Goal: Contribute content: Contribute content

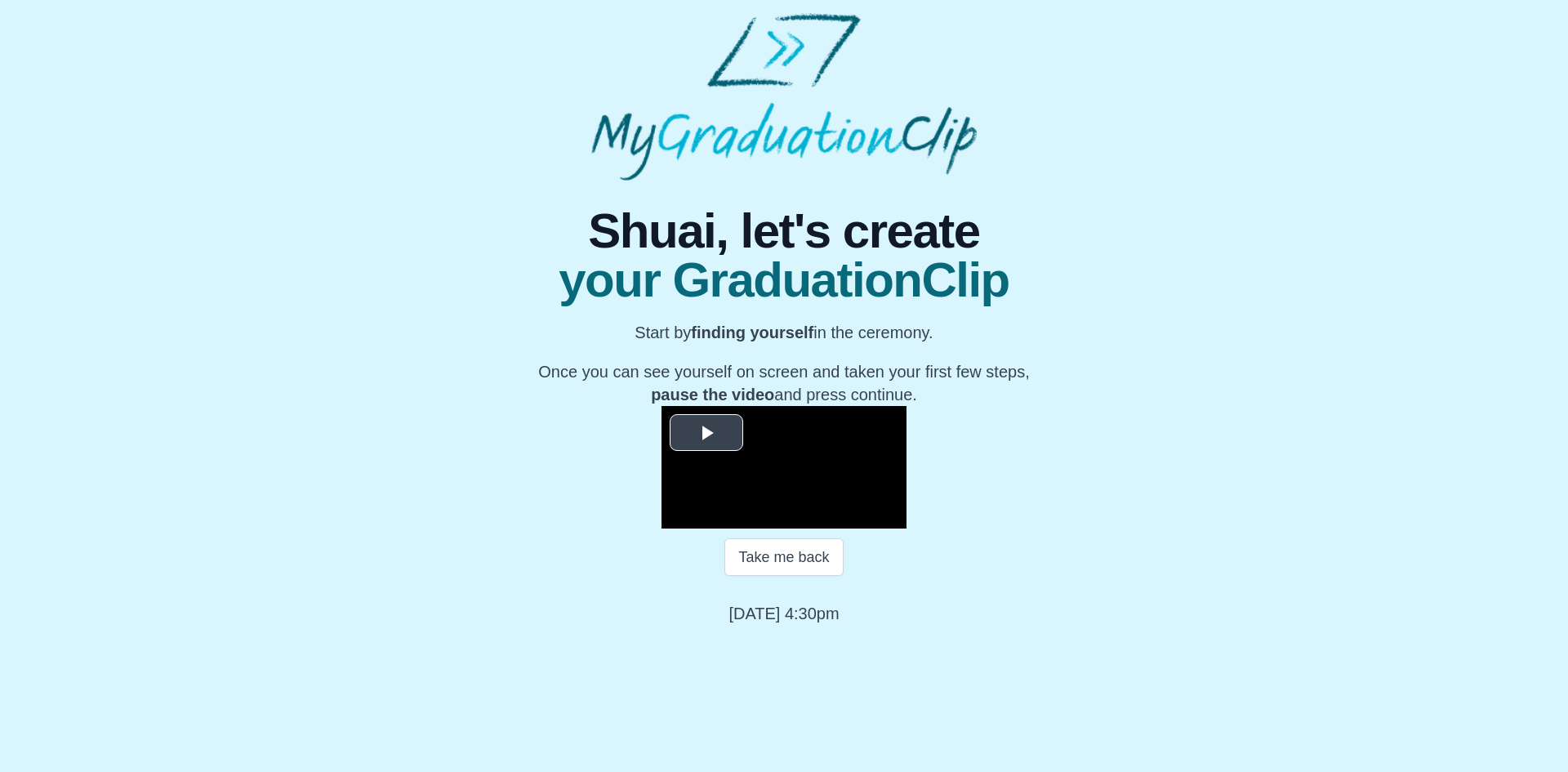
click at [707, 433] on span "Video Player" at bounding box center [707, 433] width 0 height 0
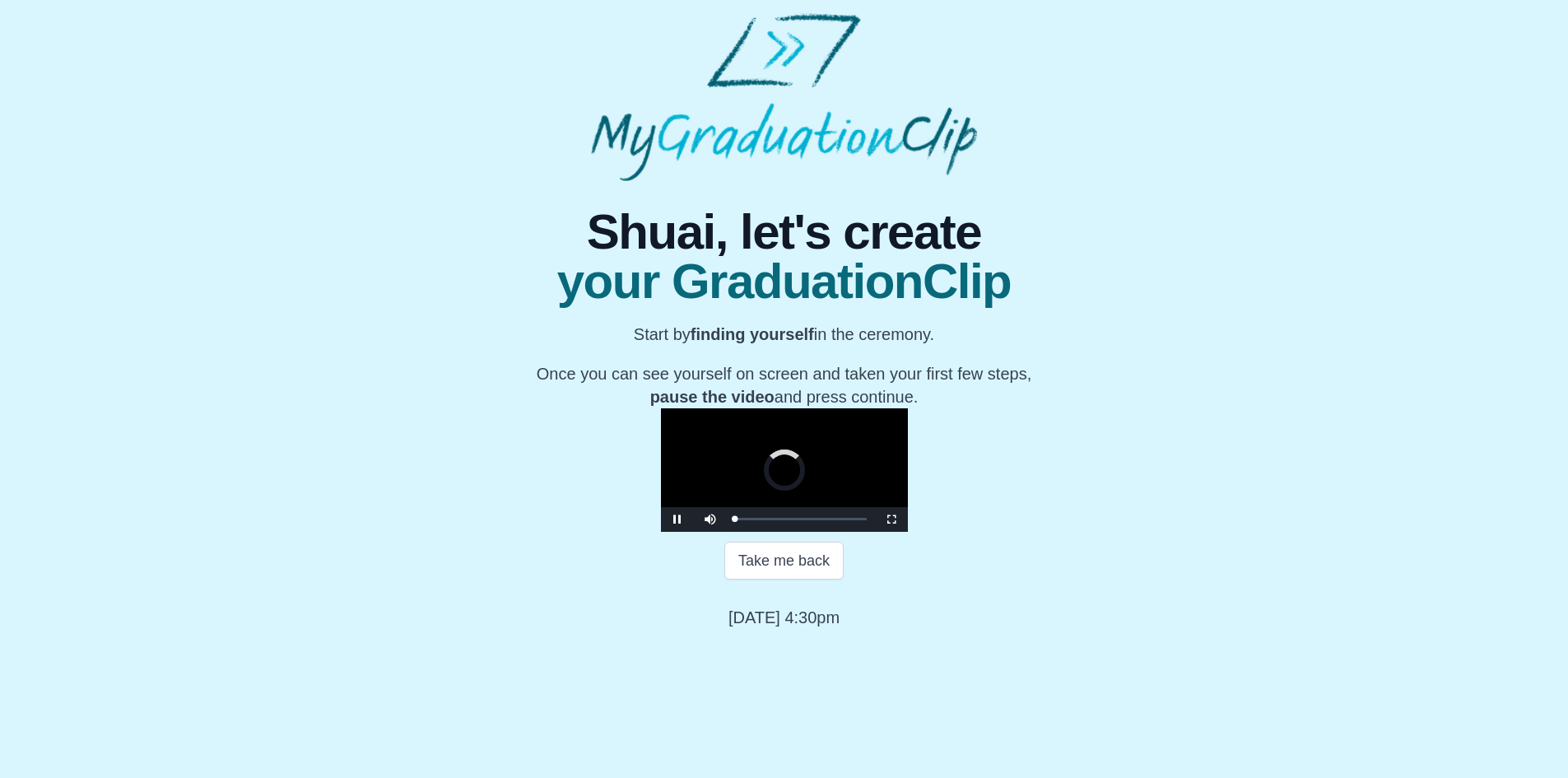
scroll to position [136, 0]
click at [677, 519] on span "Video Player" at bounding box center [677, 519] width 0 height 0
click at [791, 637] on button "Continue" at bounding box center [784, 618] width 87 height 38
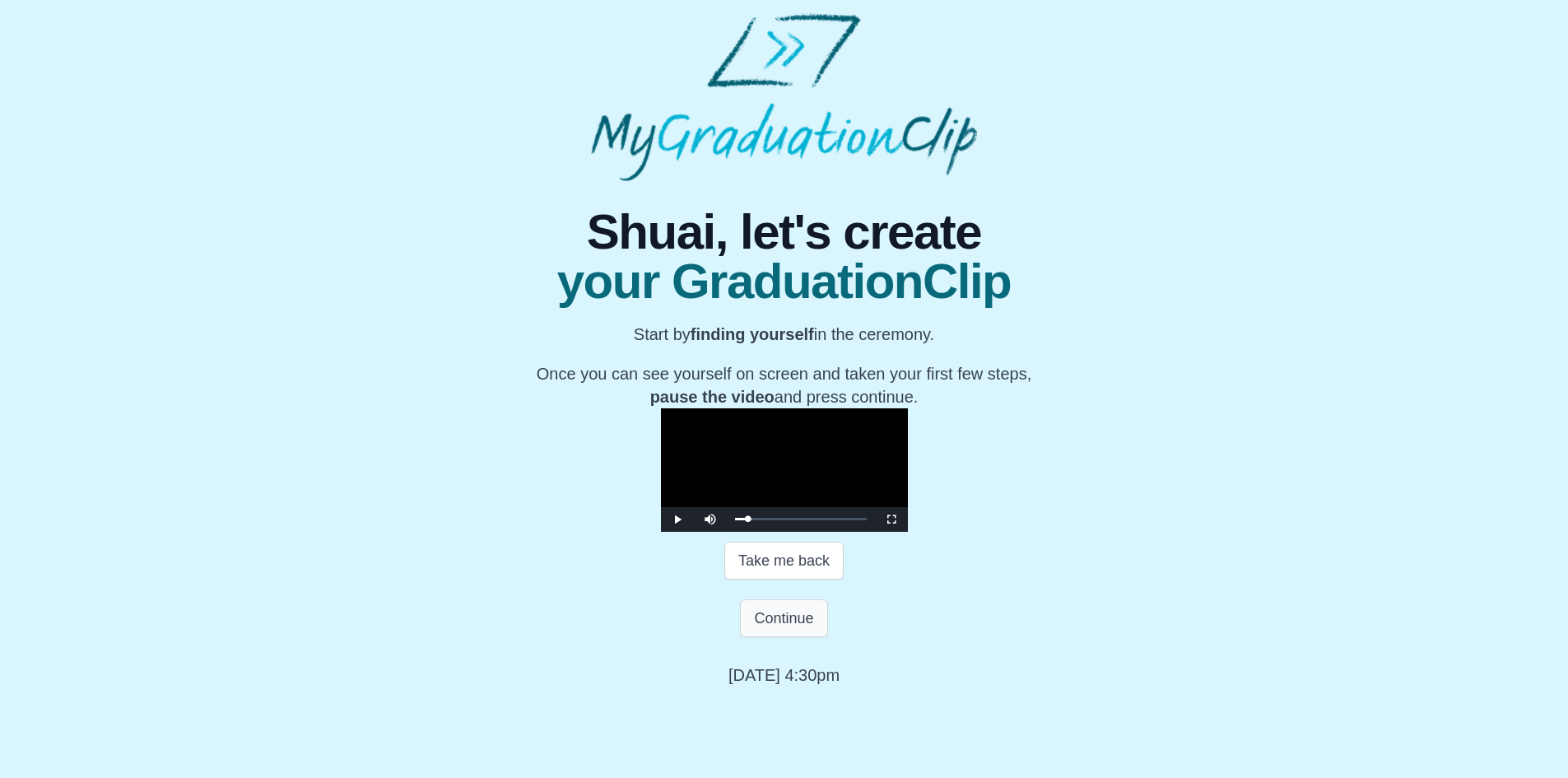
scroll to position [0, 0]
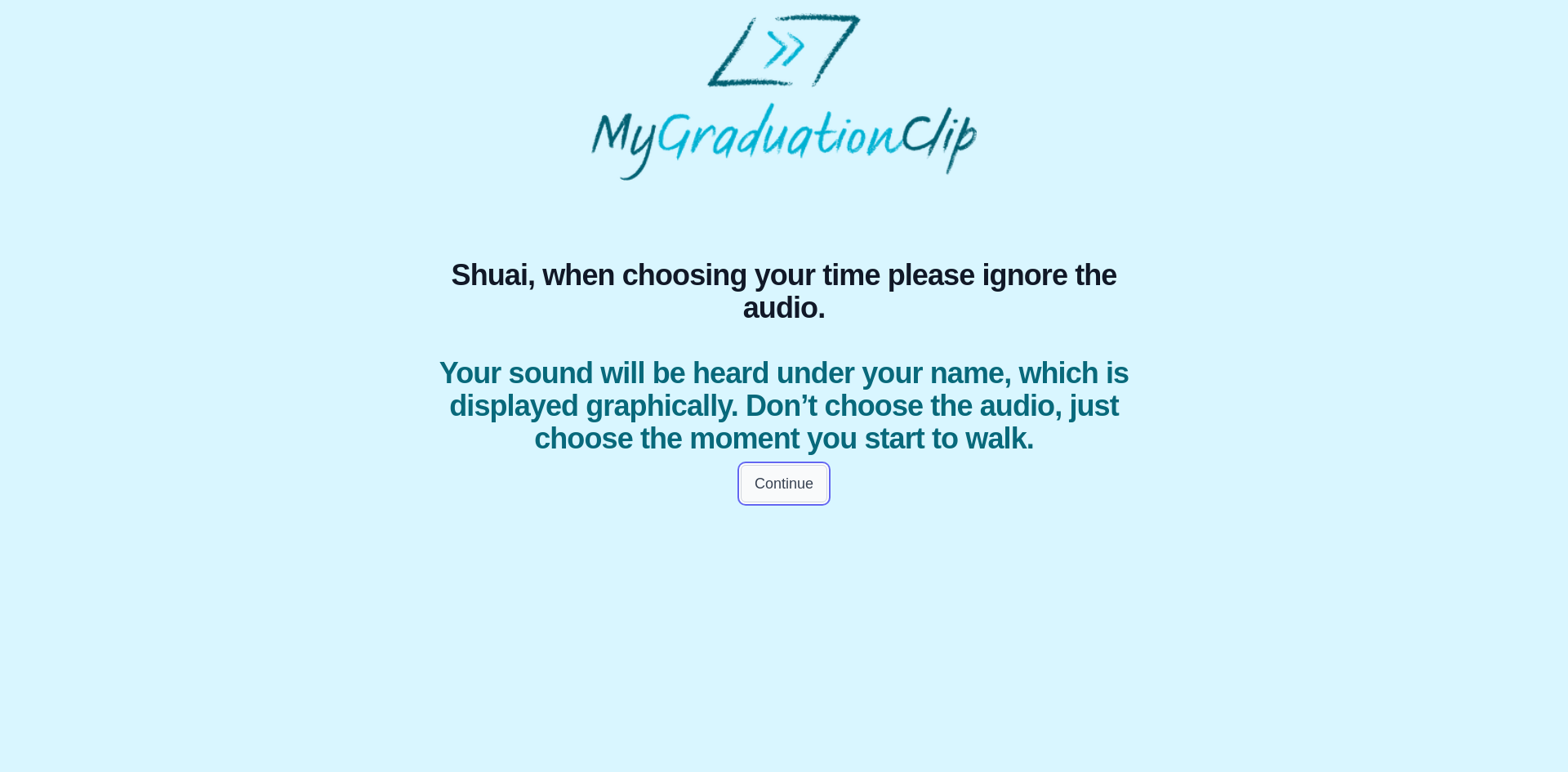
click at [769, 502] on button "Continue" at bounding box center [784, 484] width 87 height 38
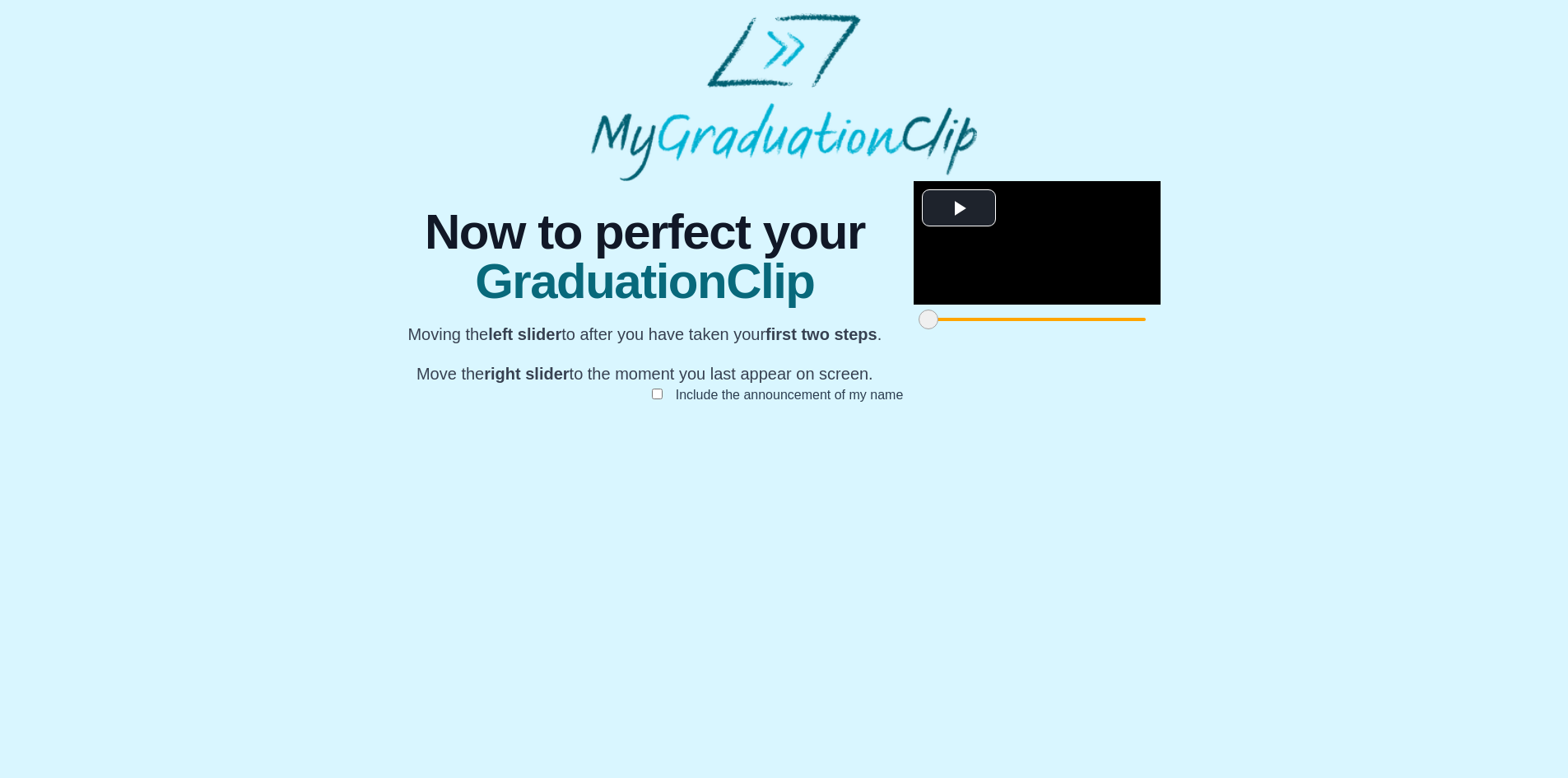
scroll to position [96, 0]
drag, startPoint x: 445, startPoint y: 696, endPoint x: 554, endPoint y: 696, distance: 109.0
click at [1005, 329] on span at bounding box center [1015, 319] width 20 height 20
drag, startPoint x: 554, startPoint y: 696, endPoint x: 597, endPoint y: 689, distance: 43.6
click at [1066, 334] on div at bounding box center [1080, 319] width 29 height 29
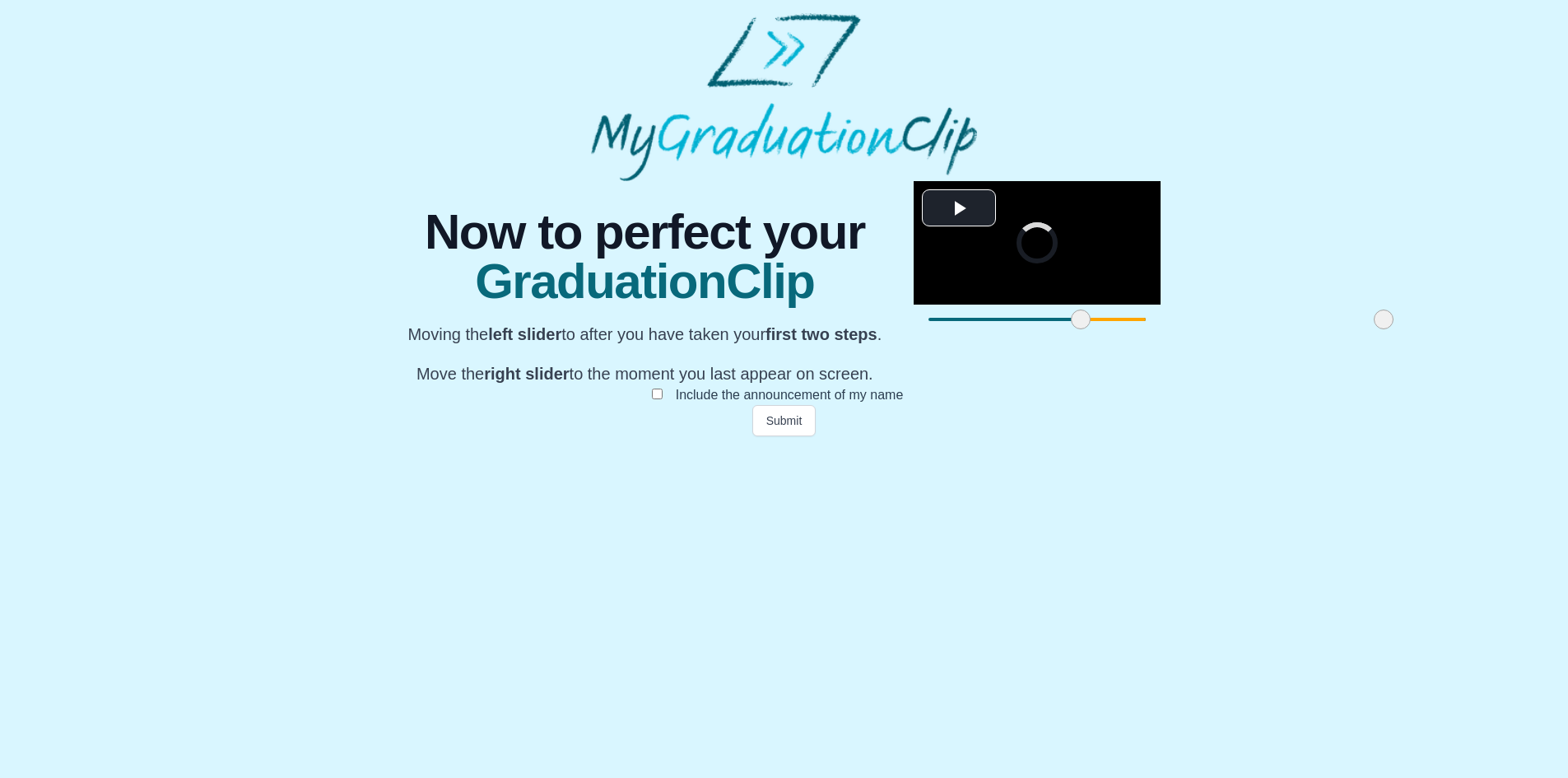
drag, startPoint x: 1119, startPoint y: 701, endPoint x: 897, endPoint y: 685, distance: 222.6
click at [1369, 334] on div at bounding box center [1384, 319] width 29 height 29
drag, startPoint x: 895, startPoint y: 698, endPoint x: 1038, endPoint y: 699, distance: 143.0
click at [1511, 329] on span at bounding box center [1520, 319] width 20 height 20
click at [782, 437] on button "Submit" at bounding box center [784, 420] width 65 height 31
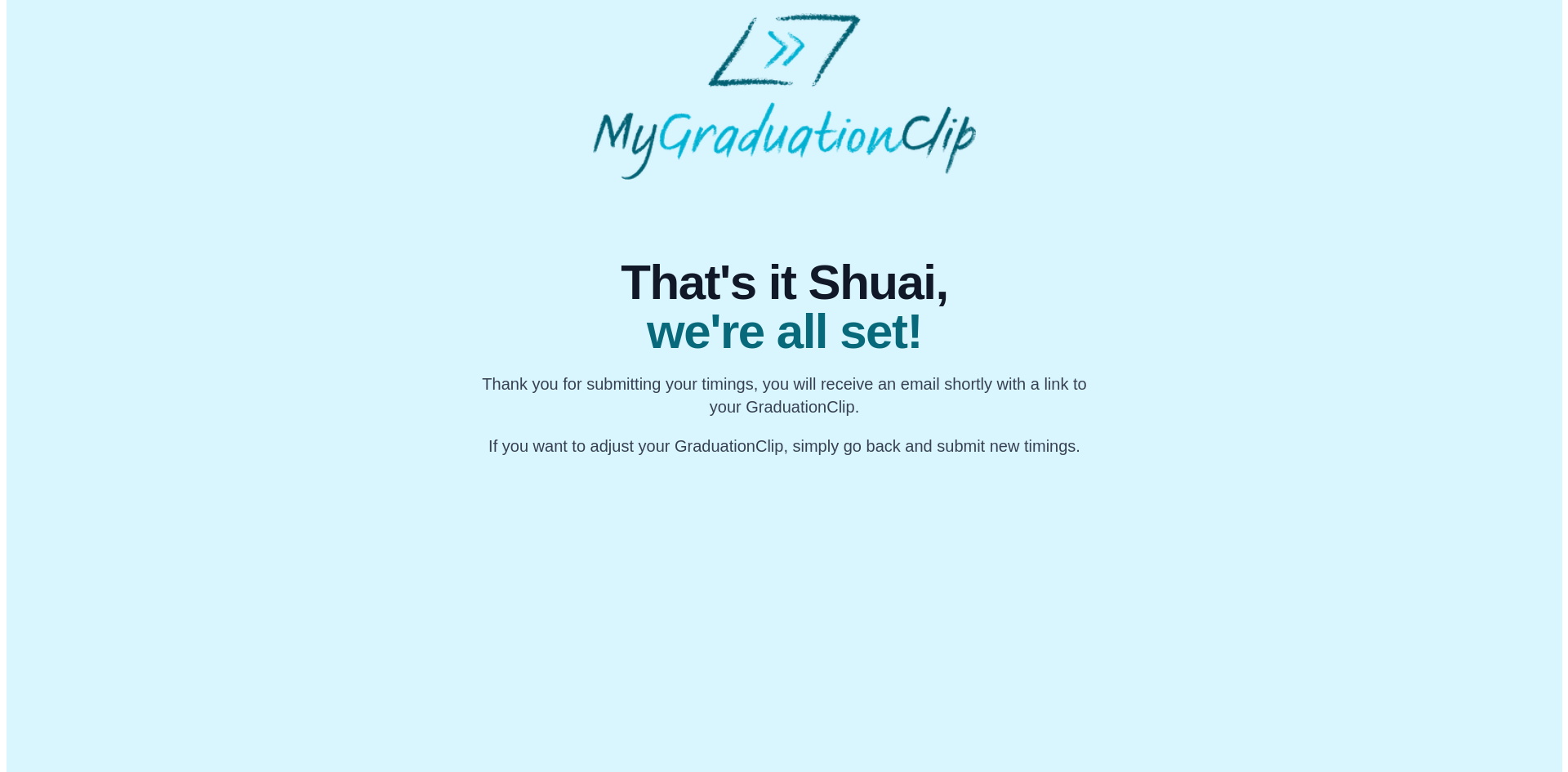
scroll to position [0, 0]
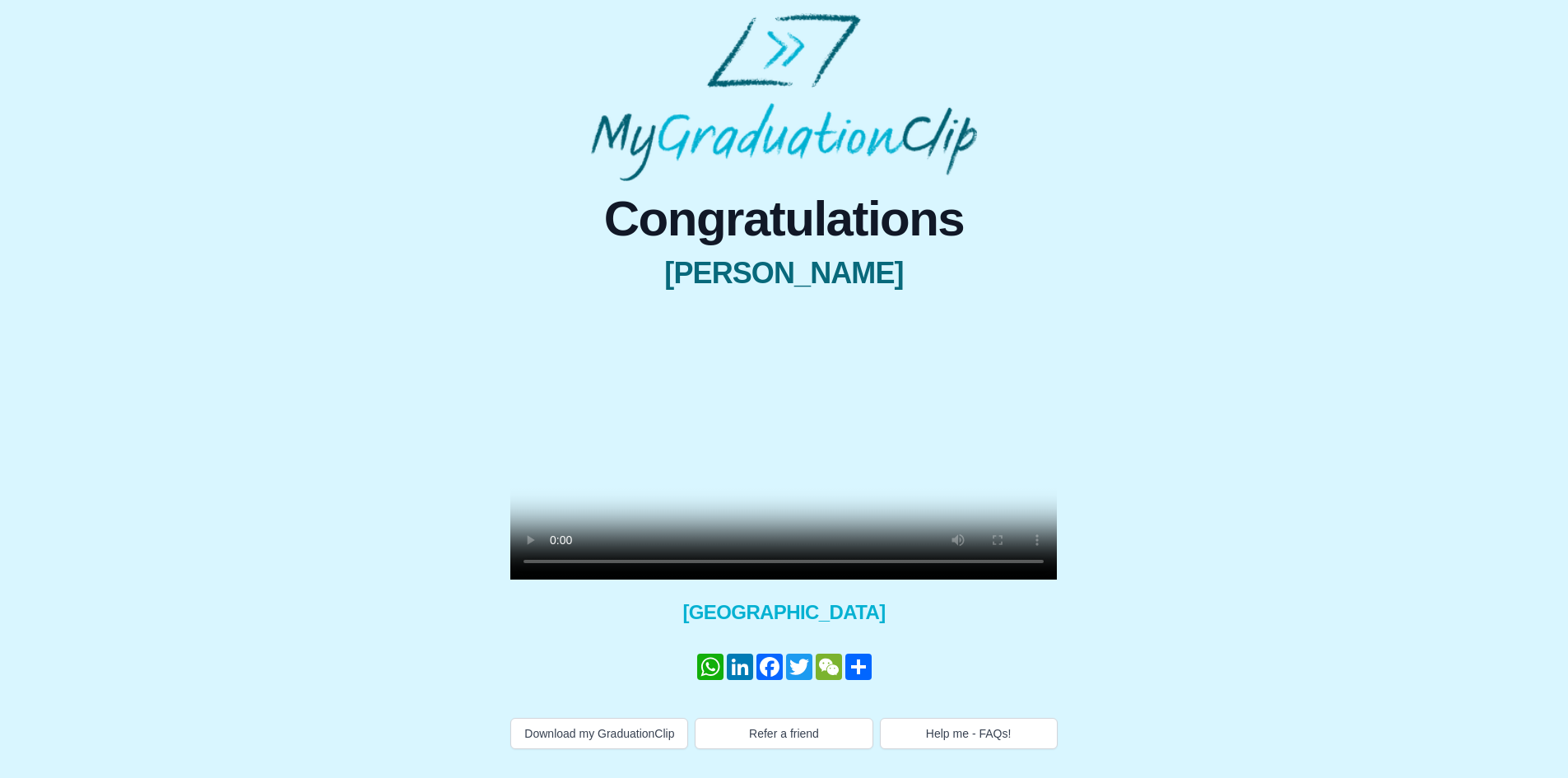
scroll to position [67, 0]
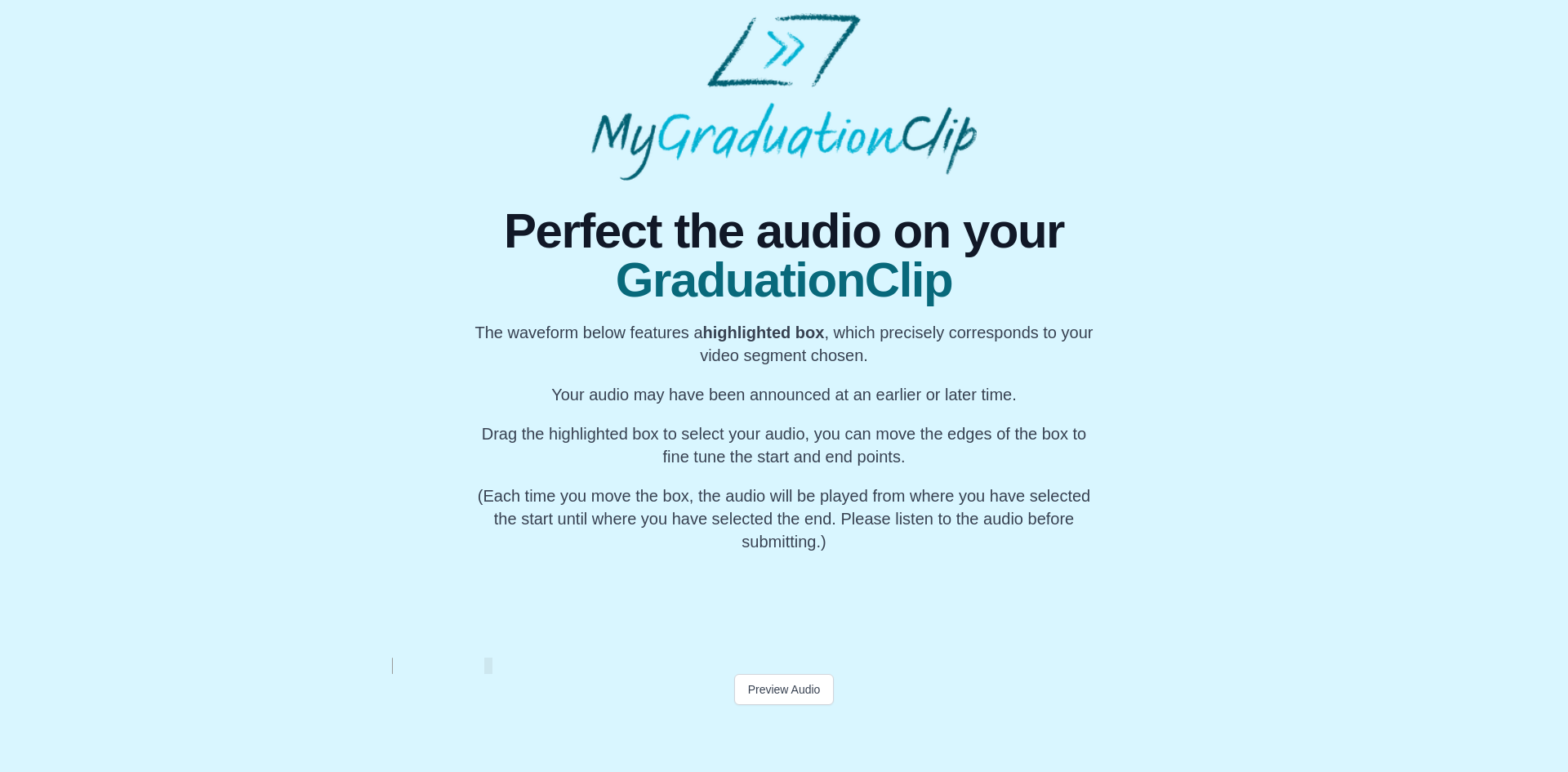
scroll to position [0, 6602]
click at [794, 693] on button "Preview Audio" at bounding box center [784, 689] width 100 height 31
click at [806, 629] on div at bounding box center [803, 605] width 7 height 105
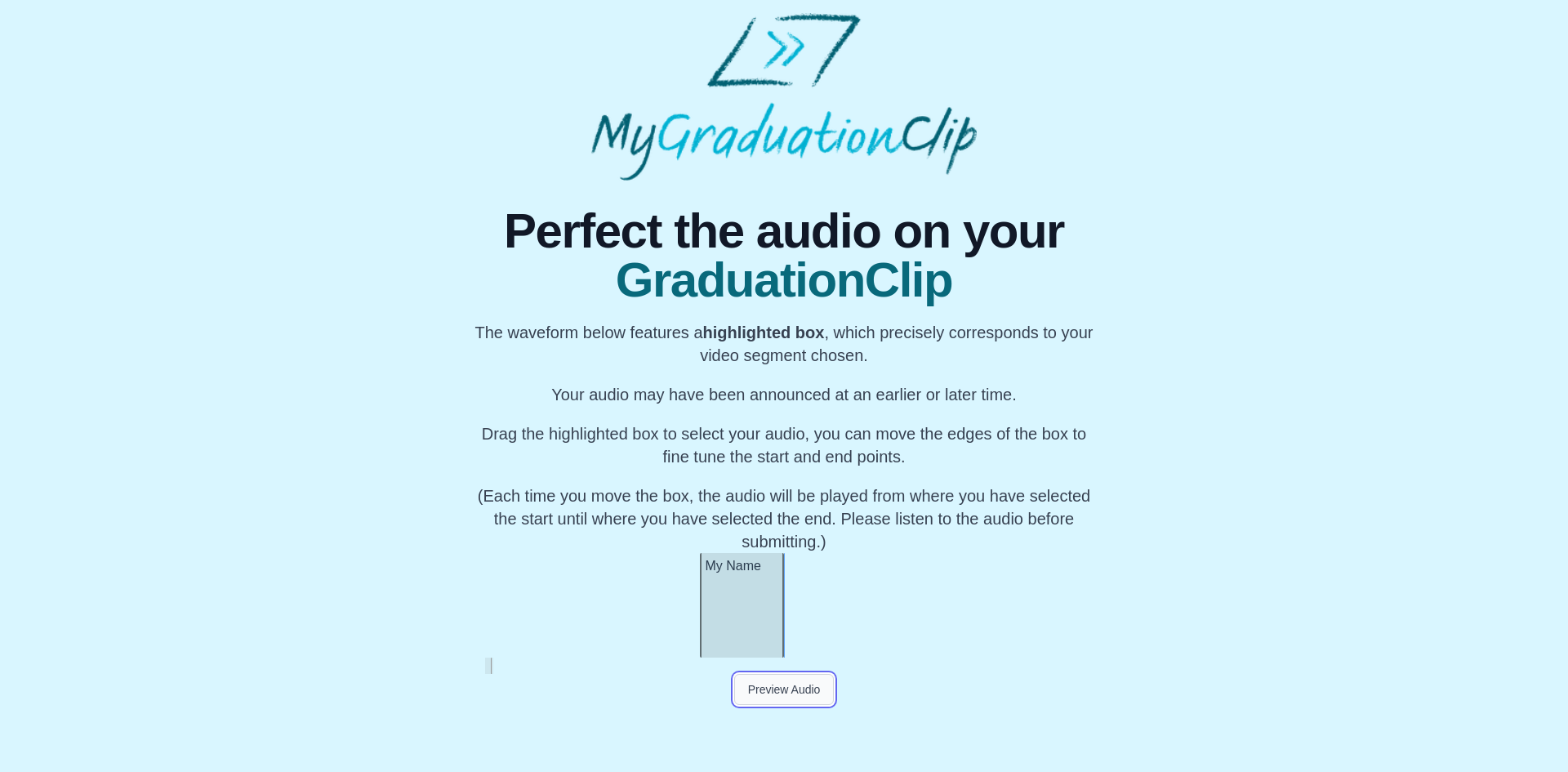
click at [785, 694] on button "Preview Audio" at bounding box center [784, 689] width 100 height 31
click at [778, 725] on button "Submit" at bounding box center [784, 720] width 64 height 31
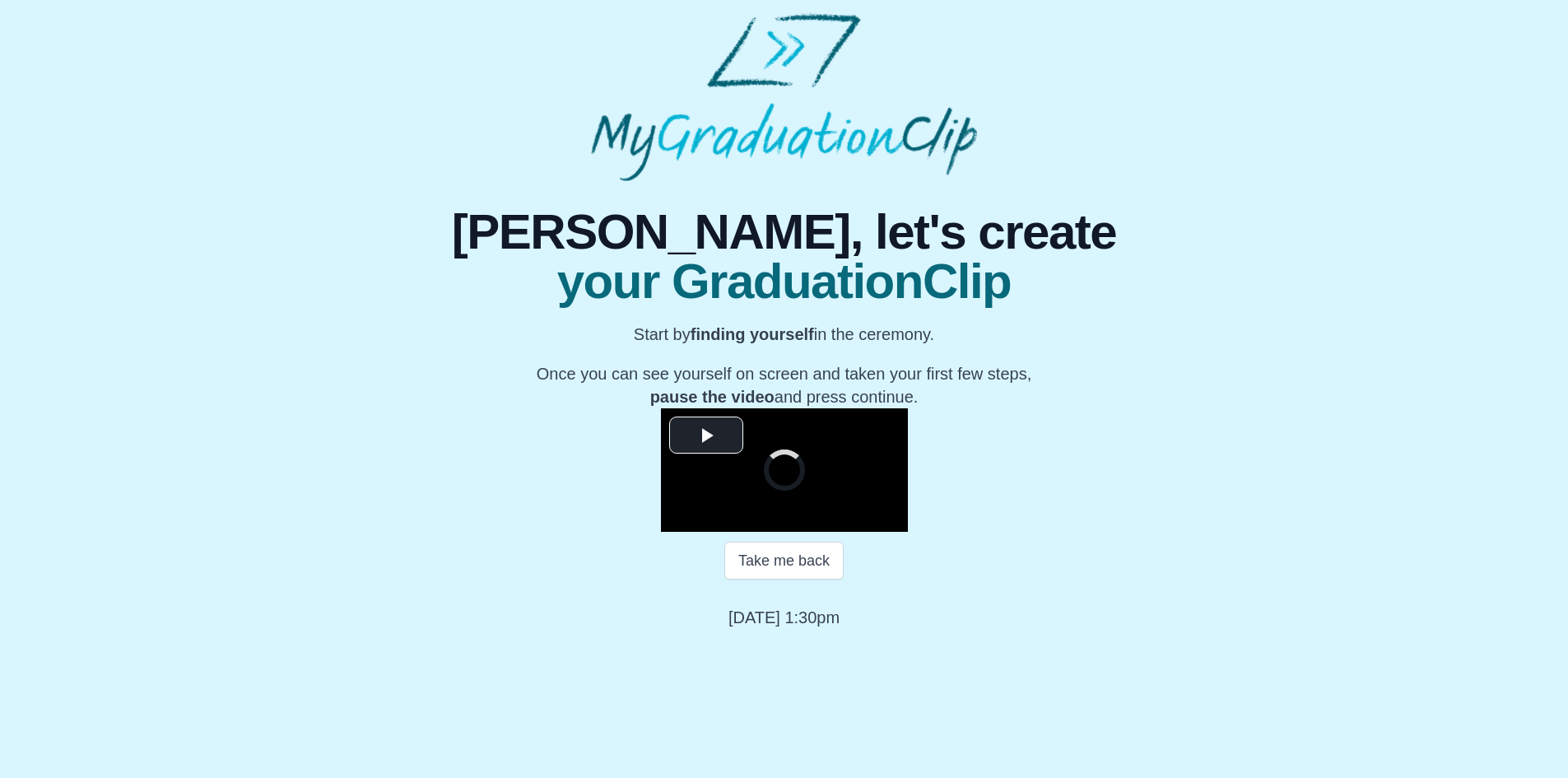
scroll to position [136, 0]
click at [707, 435] on span "Video Player" at bounding box center [707, 435] width 0 height 0
click at [677, 519] on span "Video Player" at bounding box center [677, 519] width 0 height 0
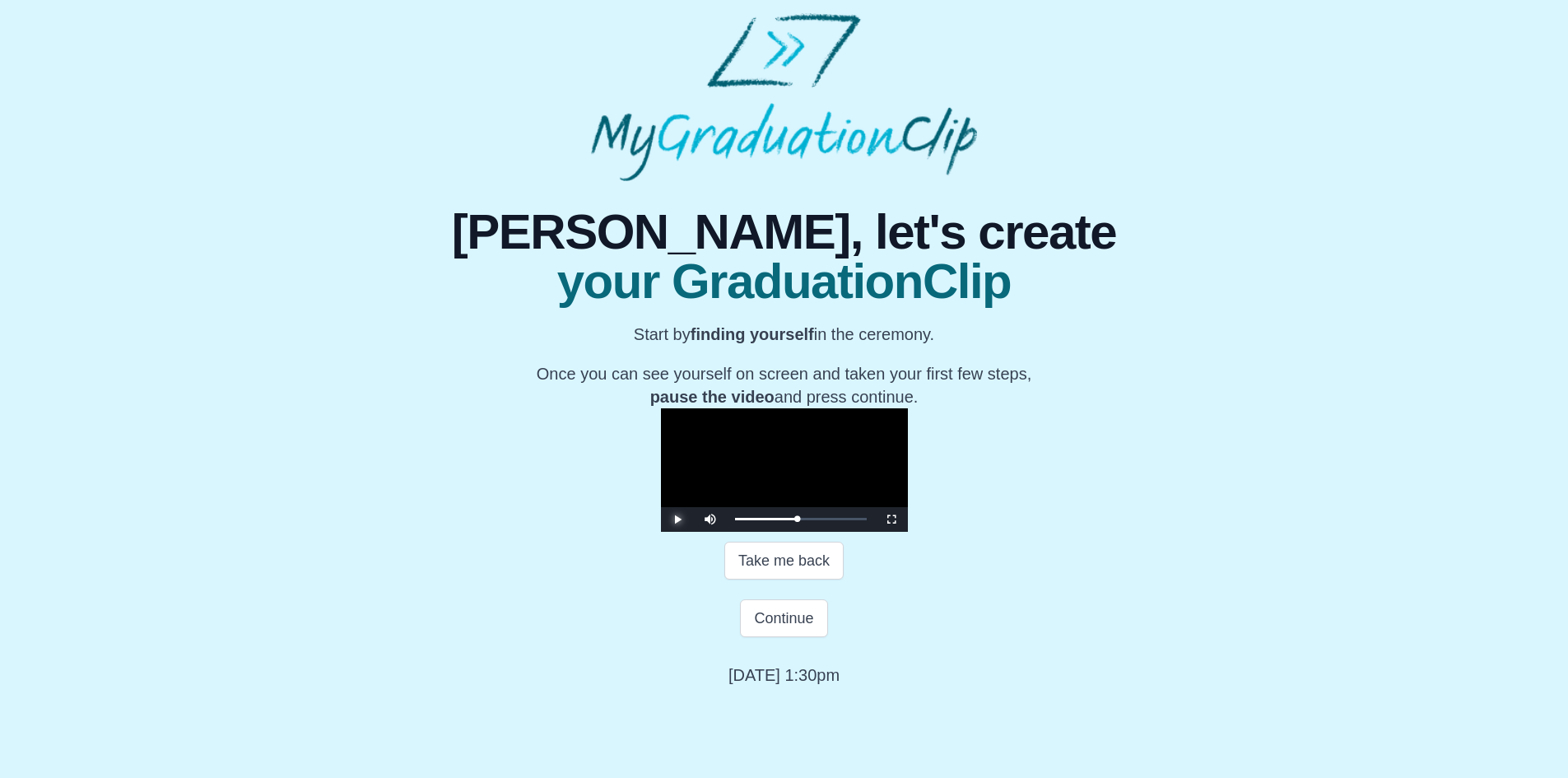
scroll to position [193, 0]
click at [765, 637] on button "Continue" at bounding box center [784, 618] width 87 height 38
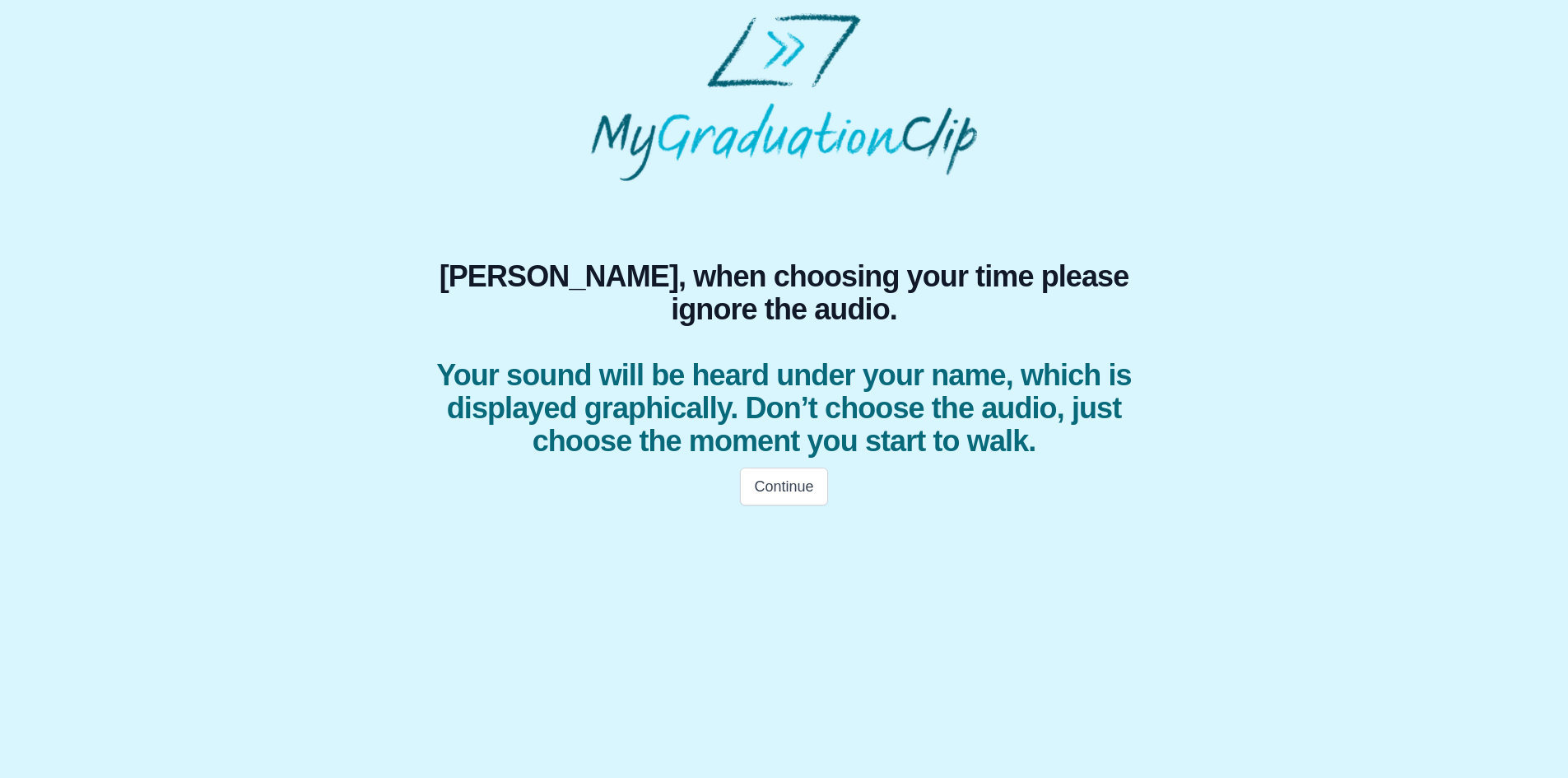
scroll to position [0, 0]
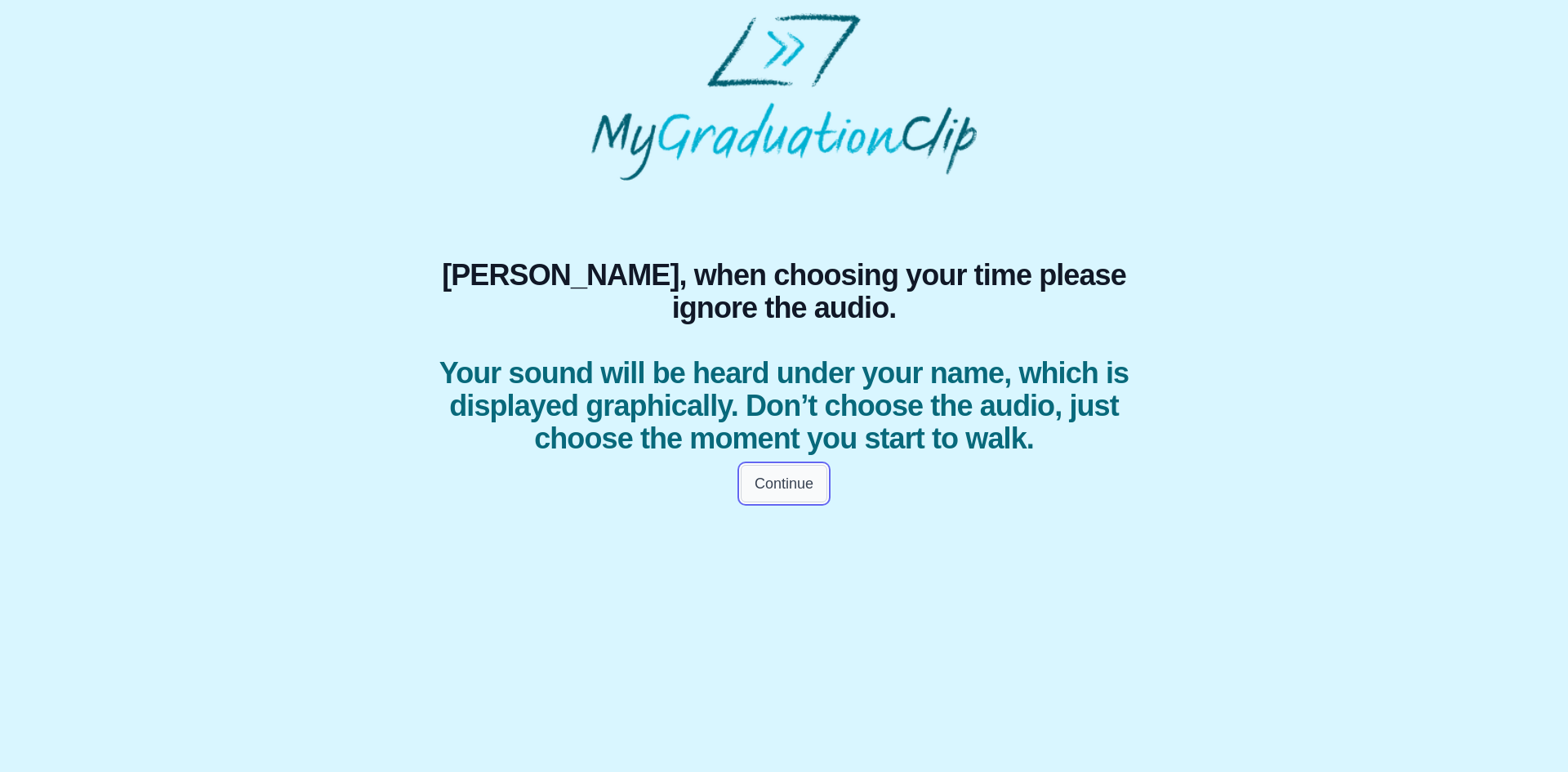
click at [777, 502] on button "Continue" at bounding box center [784, 484] width 87 height 38
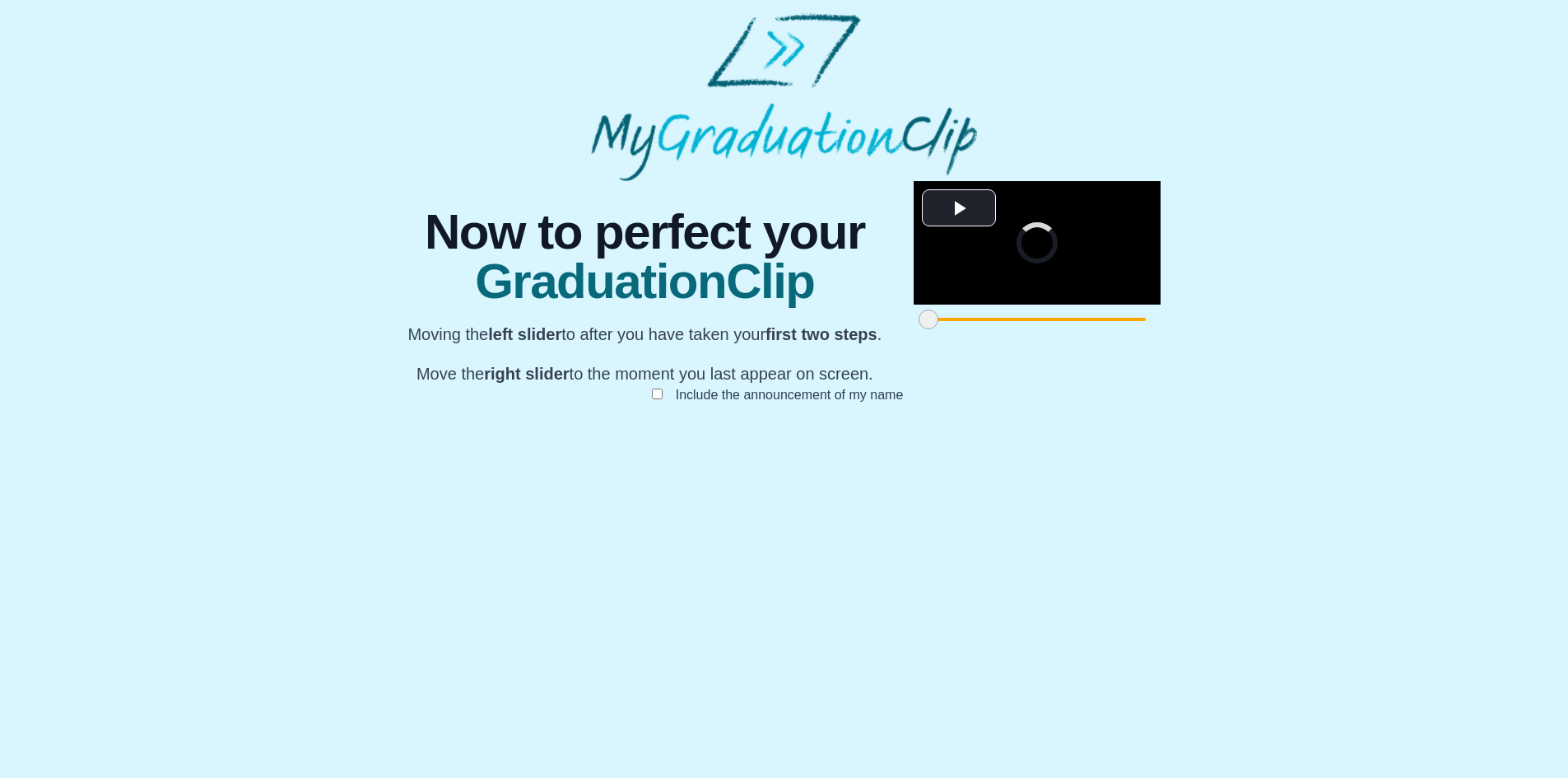
scroll to position [96, 0]
drag, startPoint x: 448, startPoint y: 703, endPoint x: 565, endPoint y: 690, distance: 117.7
click at [1036, 329] on span at bounding box center [1045, 319] width 20 height 20
drag, startPoint x: 1105, startPoint y: 698, endPoint x: 890, endPoint y: 698, distance: 215.0
click at [1579, 329] on span at bounding box center [1590, 319] width 20 height 20
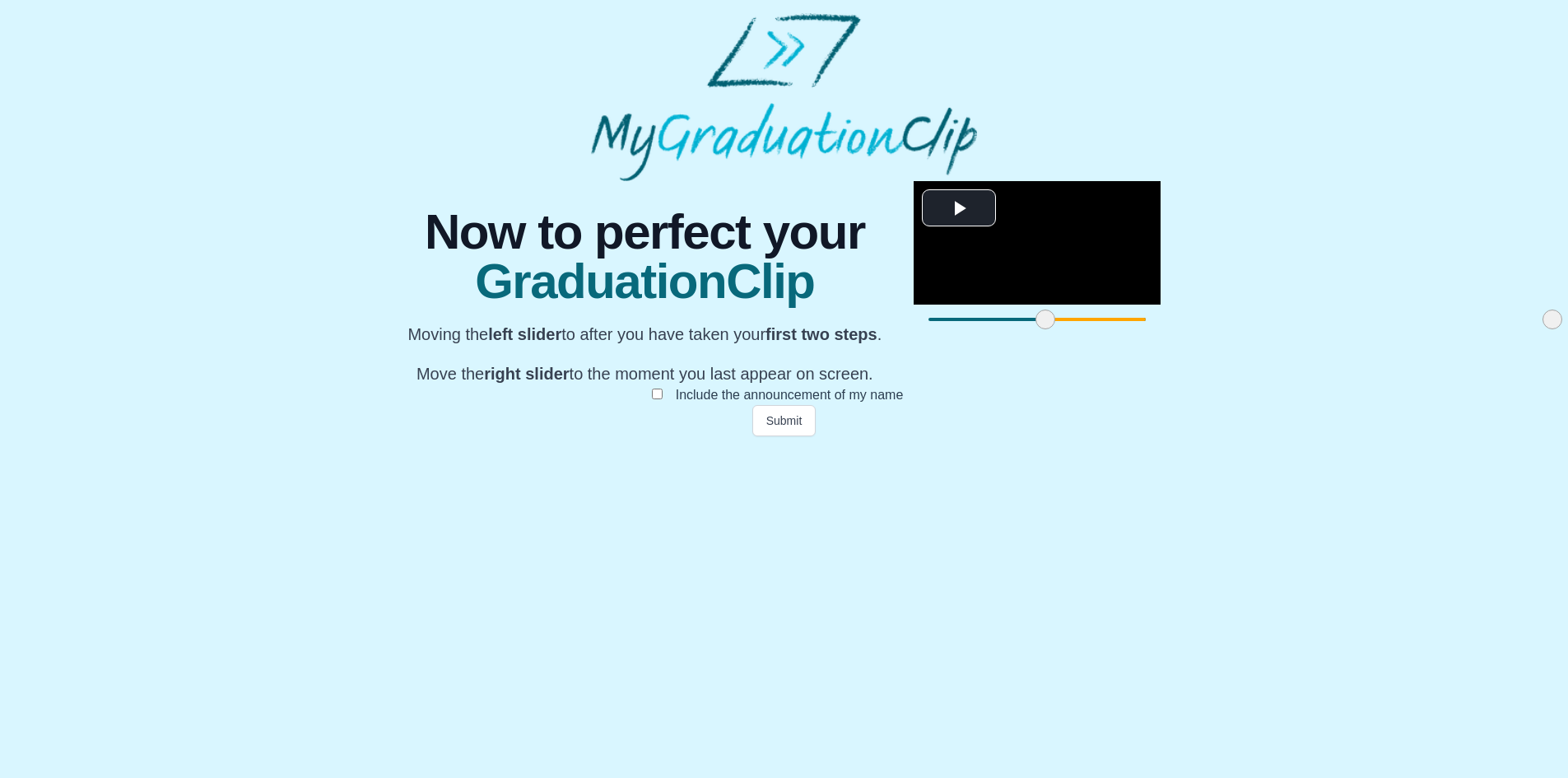
drag, startPoint x: 890, startPoint y: 698, endPoint x: 1067, endPoint y: 698, distance: 177.0
click at [1542, 329] on span at bounding box center [1552, 319] width 20 height 20
click at [791, 437] on button "Submit" at bounding box center [784, 420] width 65 height 31
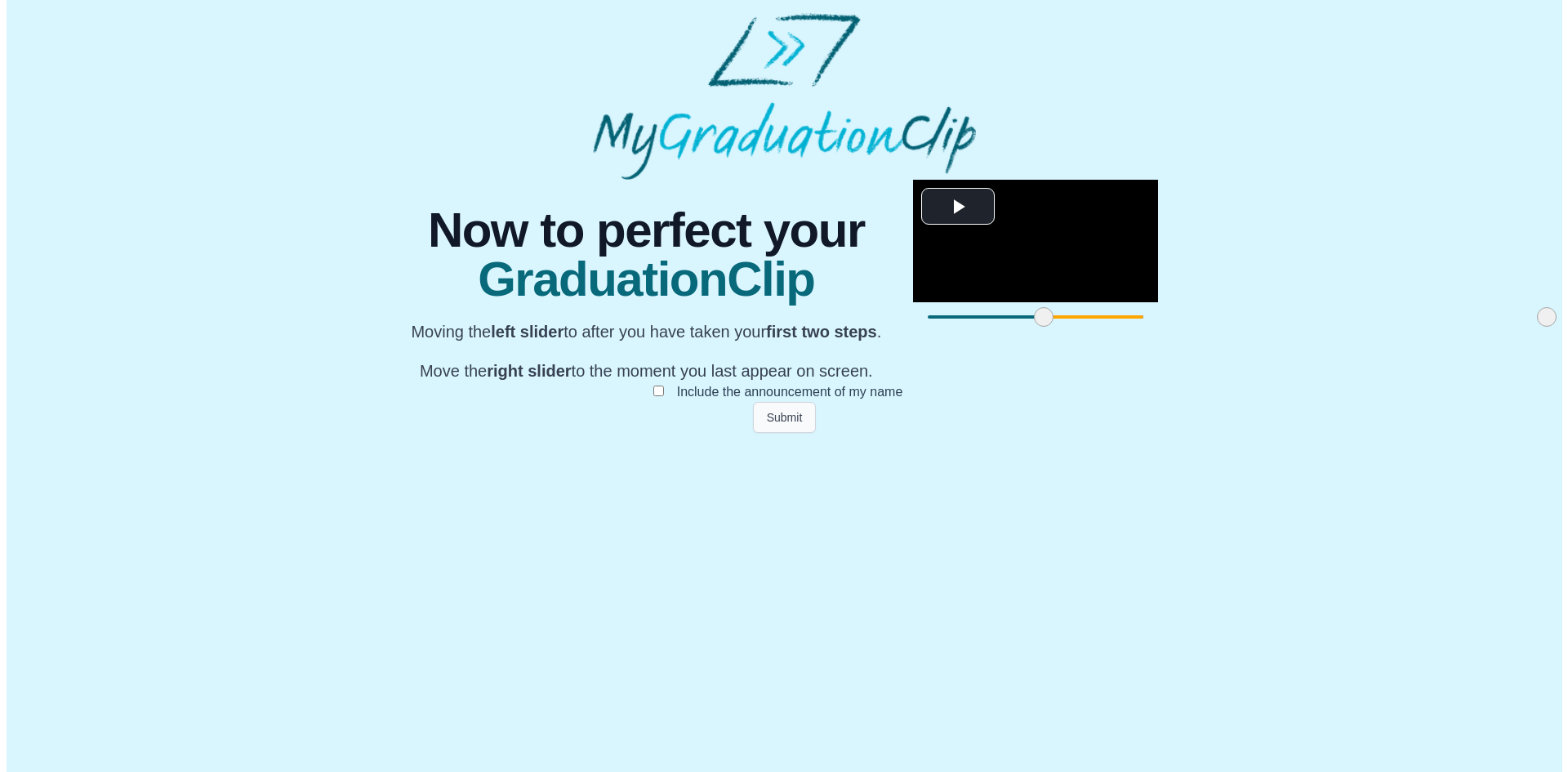
scroll to position [0, 0]
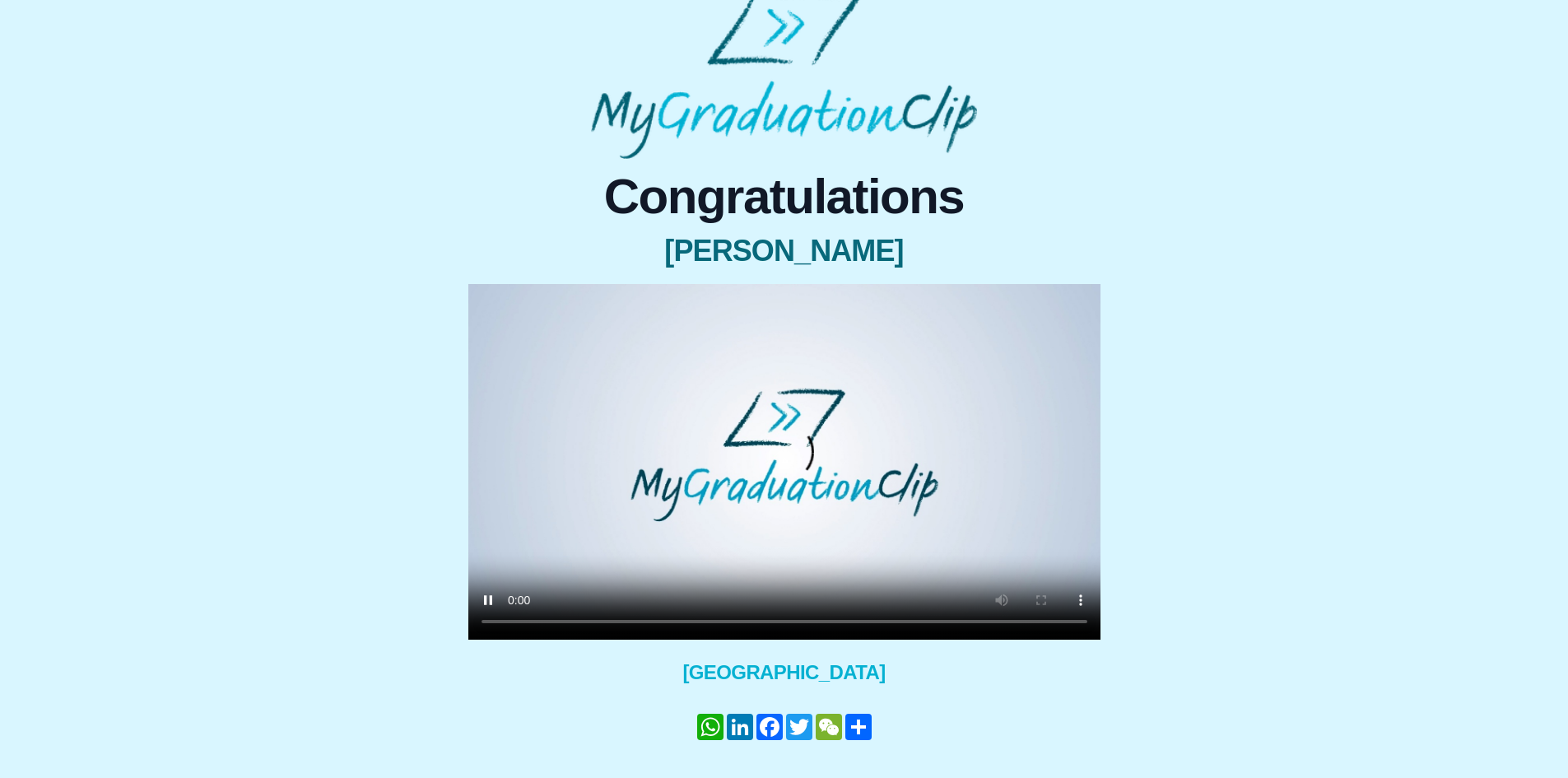
scroll to position [67, 0]
